Goal: Task Accomplishment & Management: Use online tool/utility

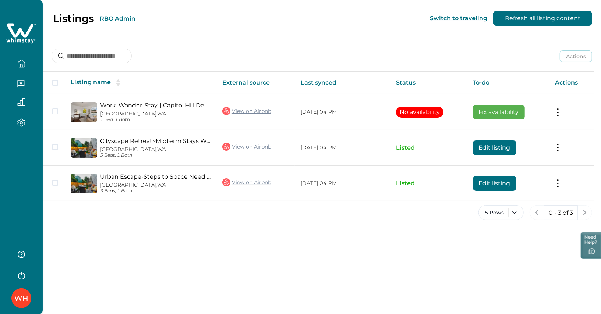
click at [118, 18] on button "RBO Admin" at bounding box center [118, 18] width 36 height 7
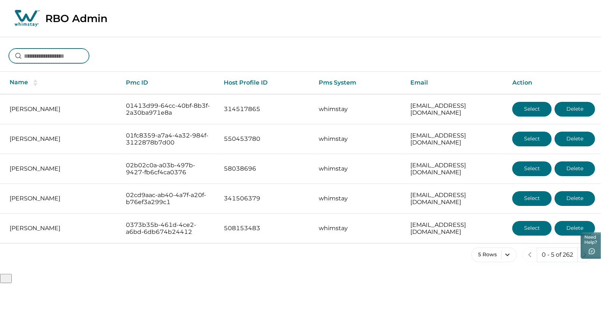
click at [41, 58] on input at bounding box center [49, 56] width 80 height 15
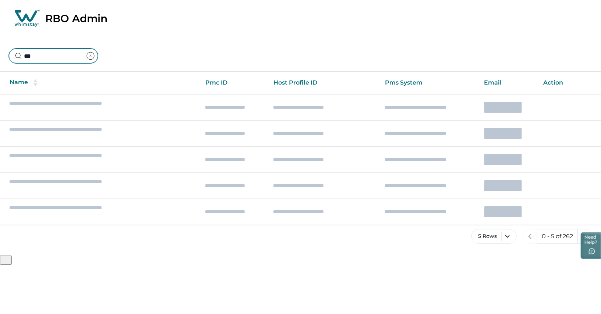
type input "****"
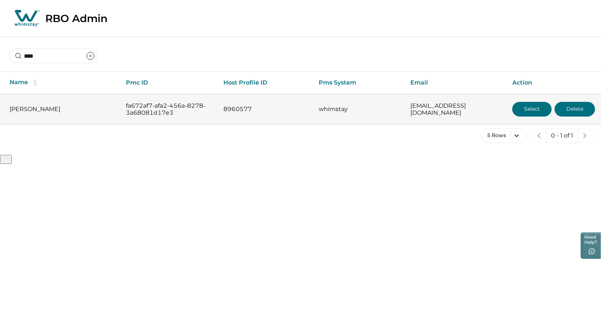
click at [516, 109] on button "Select" at bounding box center [531, 109] width 39 height 15
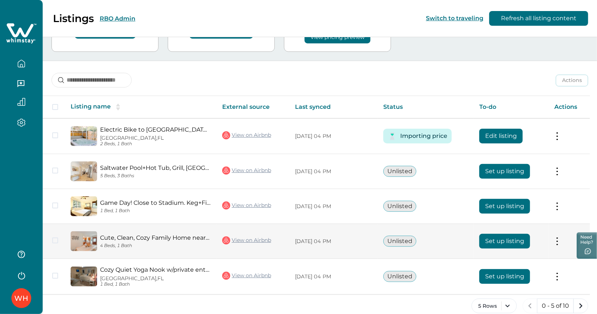
scroll to position [74, 0]
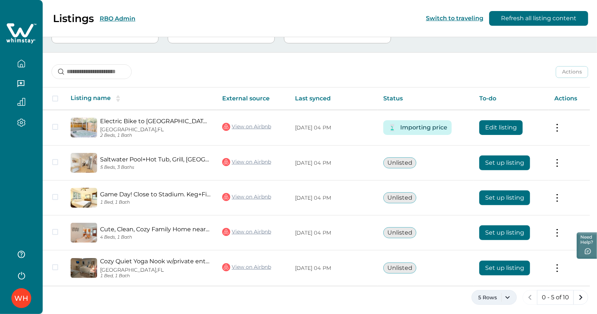
click at [506, 298] on button "5 Rows" at bounding box center [494, 297] width 45 height 15
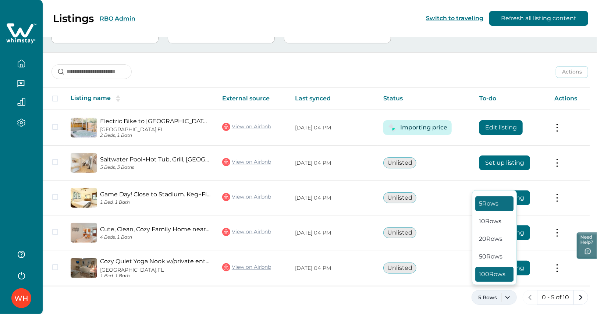
click at [492, 280] on button "100 Rows" at bounding box center [494, 274] width 38 height 15
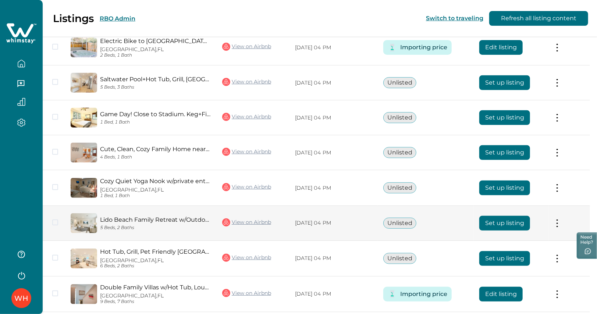
scroll to position [52, 0]
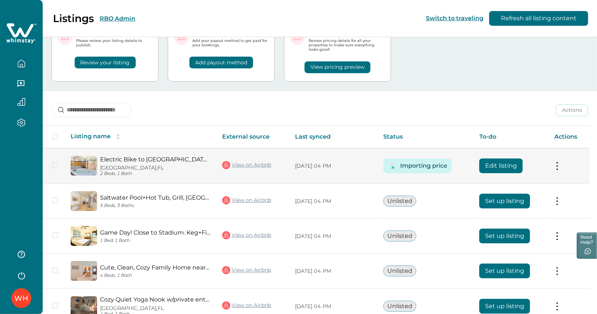
scroll to position [44, 0]
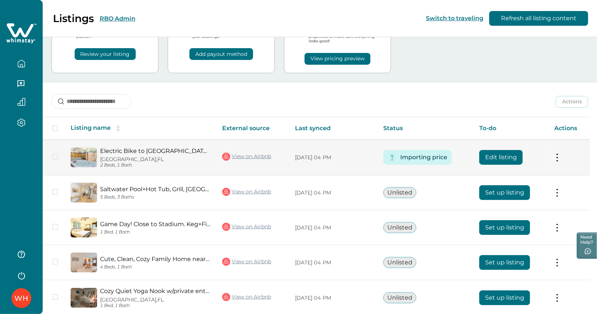
click at [256, 158] on link "View on Airbnb" at bounding box center [246, 157] width 49 height 10
